Goal: Find specific page/section: Find specific page/section

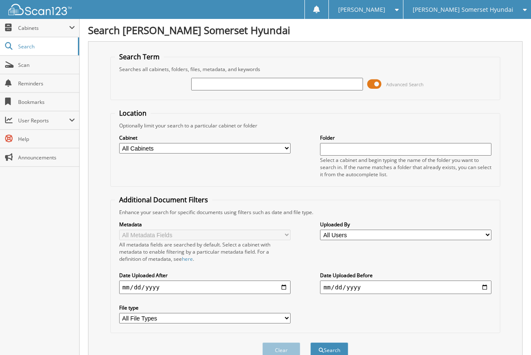
click at [214, 85] on input "text" at bounding box center [276, 84] width 171 height 13
type input "6026358"
click at [310, 343] on button "Search" at bounding box center [329, 351] width 38 height 16
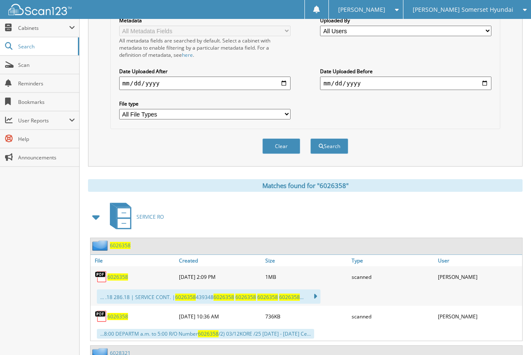
scroll to position [210, 0]
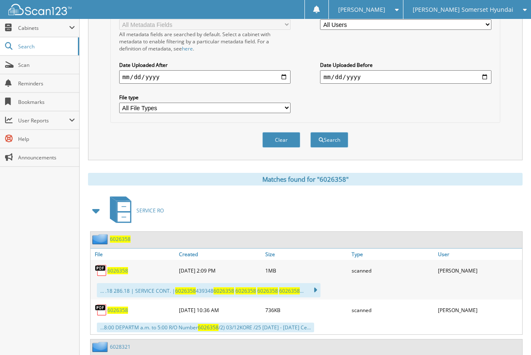
click at [117, 273] on span "6026358" at bounding box center [117, 270] width 21 height 7
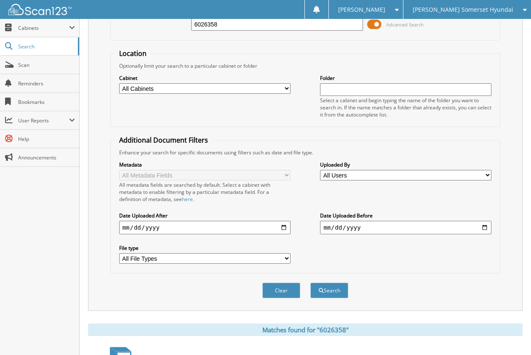
scroll to position [0, 0]
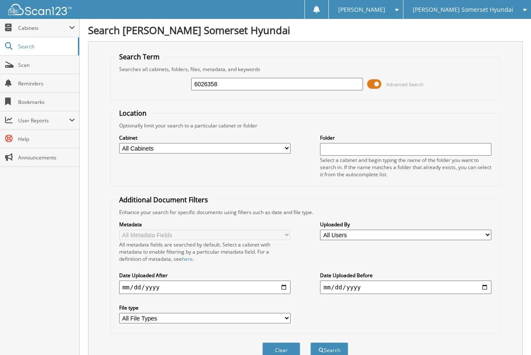
click at [509, 198] on div "Search Term Searches all cabinets, folders, files, metadata, and keywords 60263…" at bounding box center [305, 205] width 434 height 329
click at [247, 82] on input "6026358" at bounding box center [276, 84] width 171 height 13
type input "6030078"
click at [310, 343] on button "Search" at bounding box center [329, 351] width 38 height 16
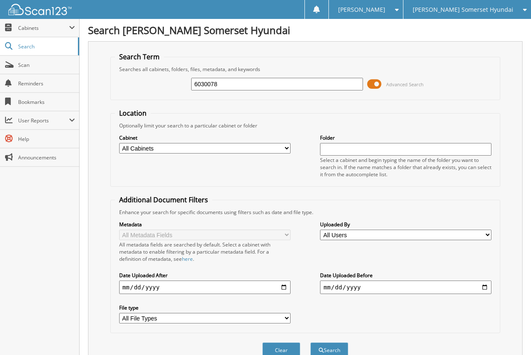
click at [238, 82] on input "6030078" at bounding box center [276, 84] width 171 height 13
type input "6027506"
click at [310, 343] on button "Search" at bounding box center [329, 351] width 38 height 16
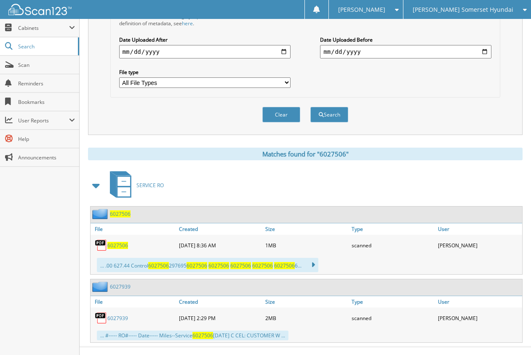
scroll to position [249, 0]
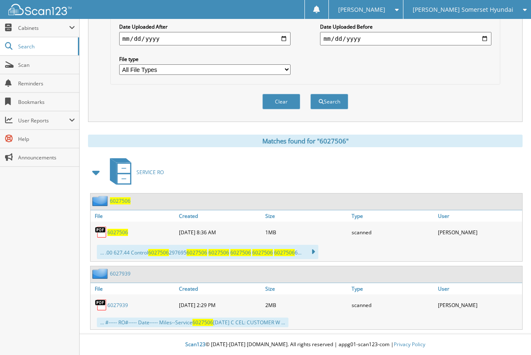
click at [118, 229] on link "6027506" at bounding box center [117, 232] width 21 height 7
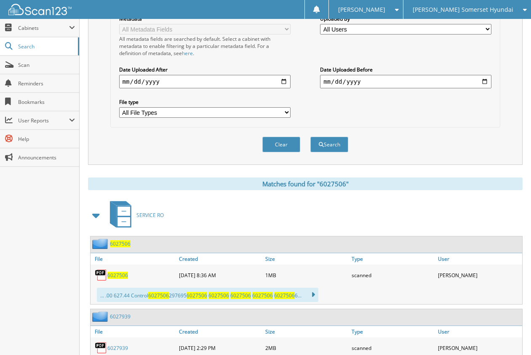
scroll to position [165, 0]
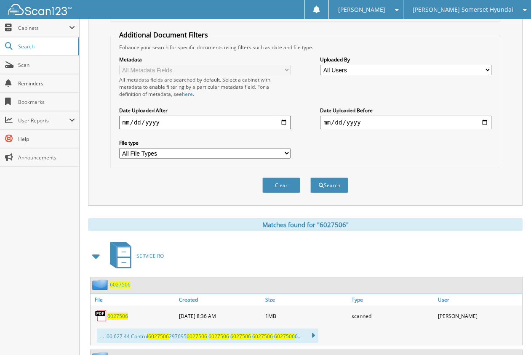
click at [512, 158] on div "Search Term Searches all cabinets, folders, files, metadata, and keywords 60275…" at bounding box center [305, 40] width 434 height 329
click at [463, 11] on span "[PERSON_NAME] Somerset Hyundai" at bounding box center [462, 9] width 101 height 5
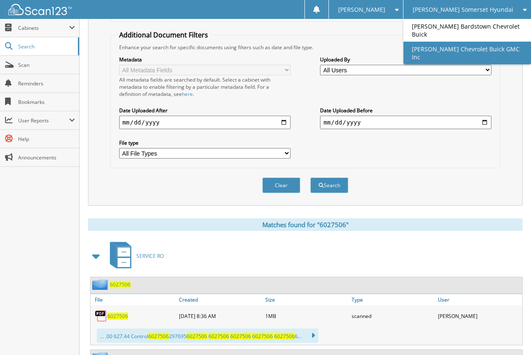
click at [465, 52] on link "[PERSON_NAME] Chevrolet Buick GMC Inc" at bounding box center [466, 53] width 127 height 23
